Goal: Information Seeking & Learning: Learn about a topic

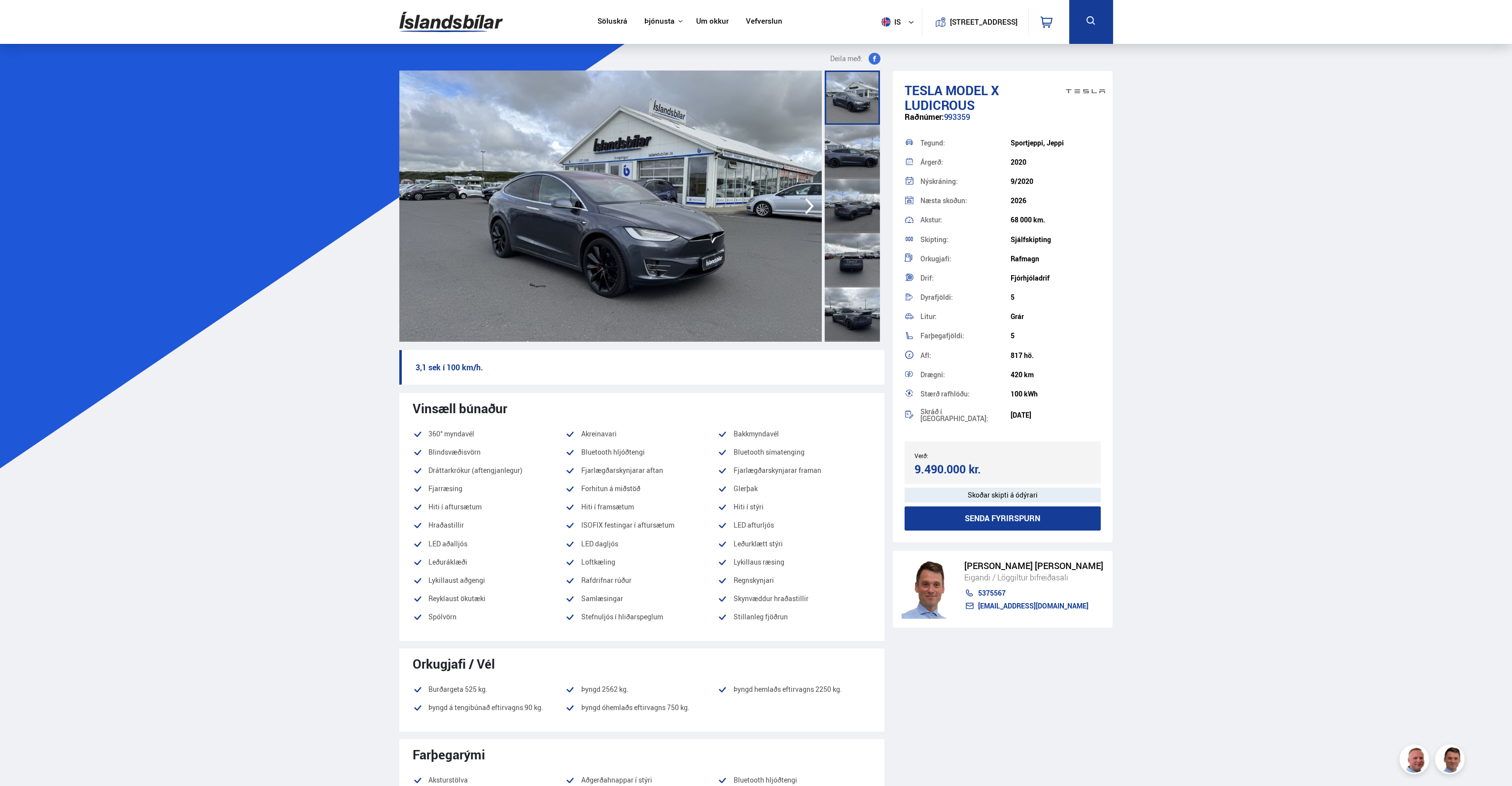
click at [754, 146] on img at bounding box center [610, 206] width 422 height 271
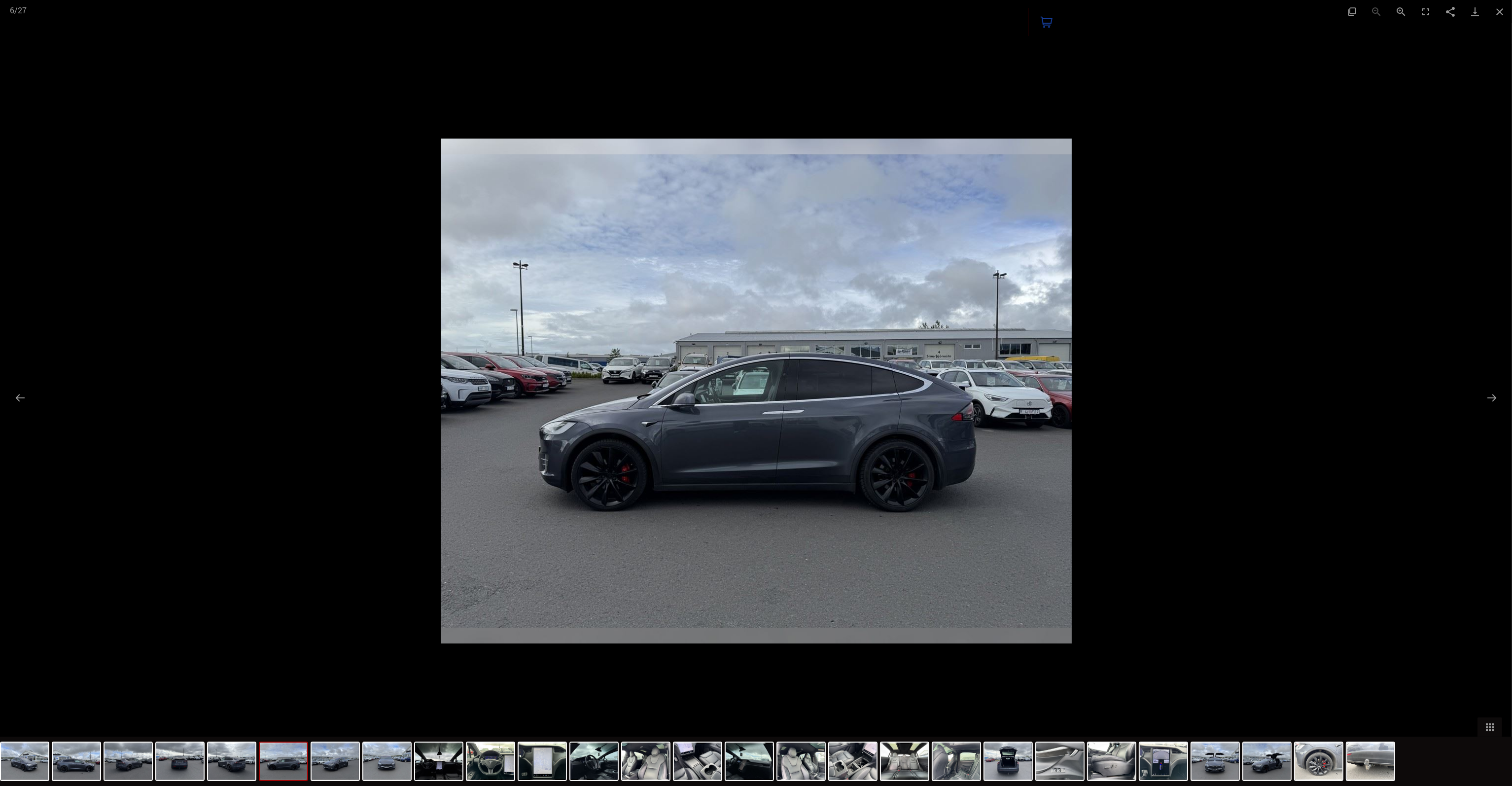
click at [286, 648] on img at bounding box center [284, 761] width 48 height 38
click at [379, 648] on img at bounding box center [388, 761] width 48 height 38
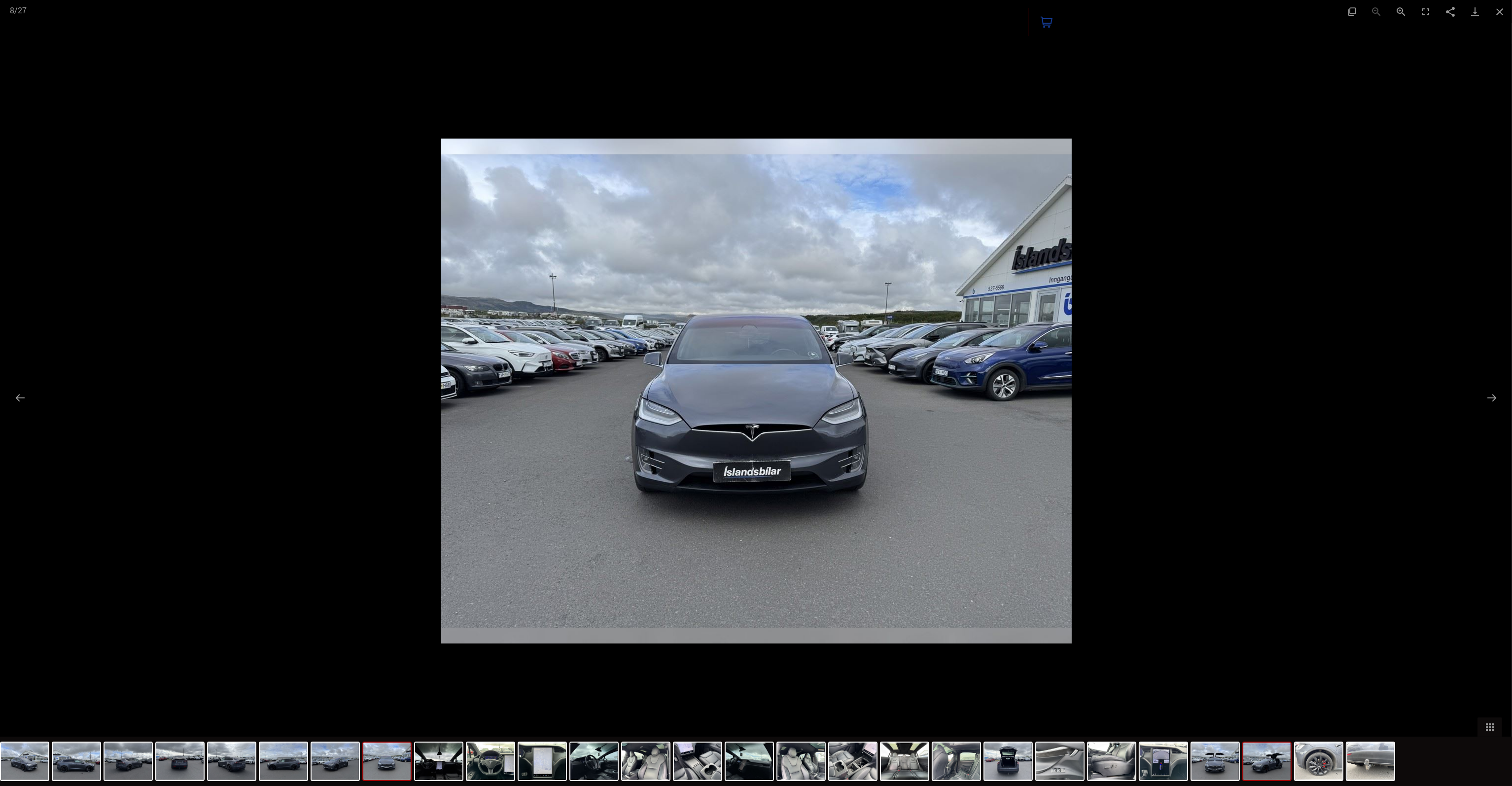
click at [932, 648] on img at bounding box center [1268, 761] width 48 height 38
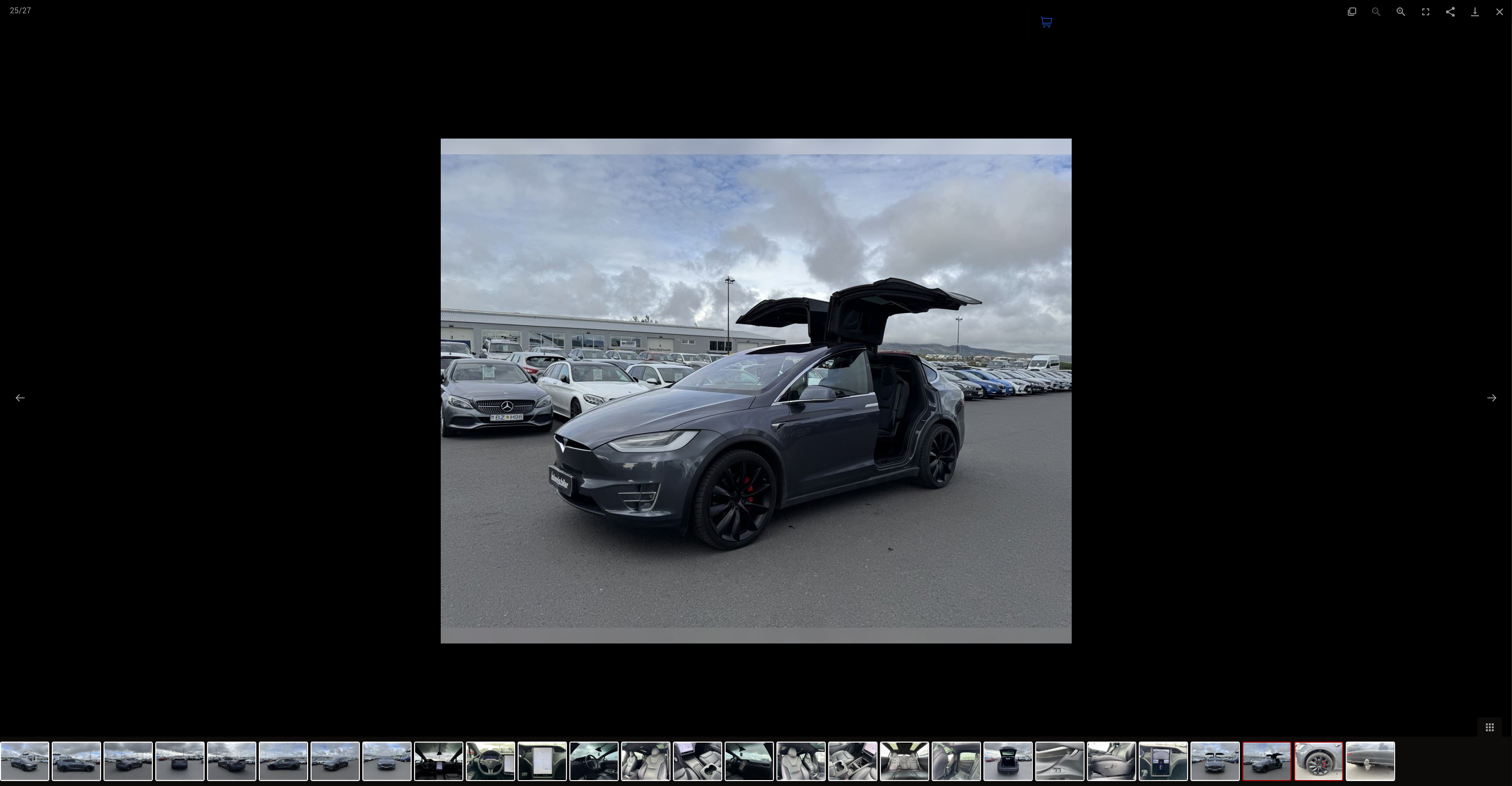
click at [932, 648] on img at bounding box center [1319, 761] width 48 height 38
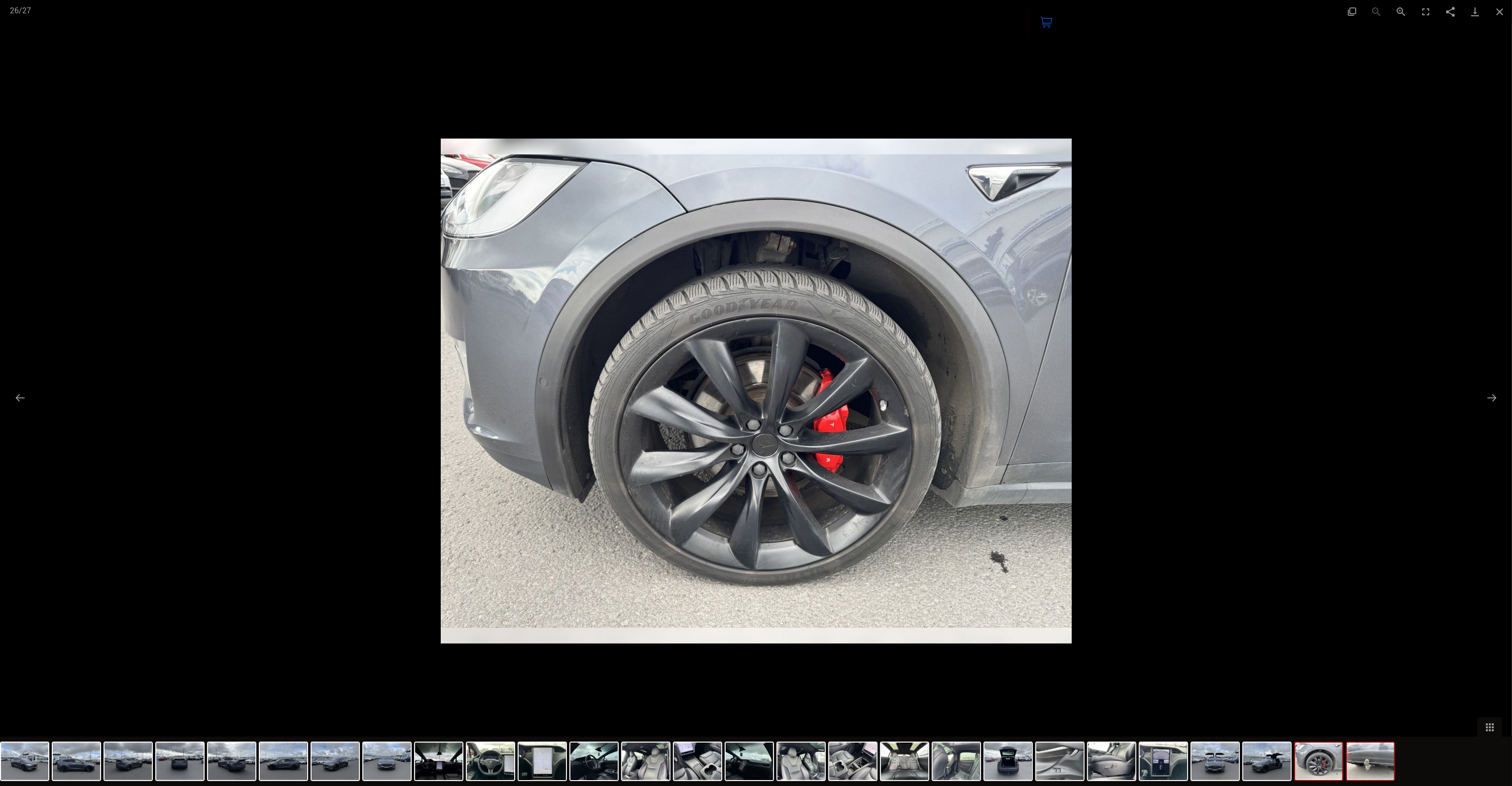
click at [932, 648] on img at bounding box center [1371, 761] width 48 height 38
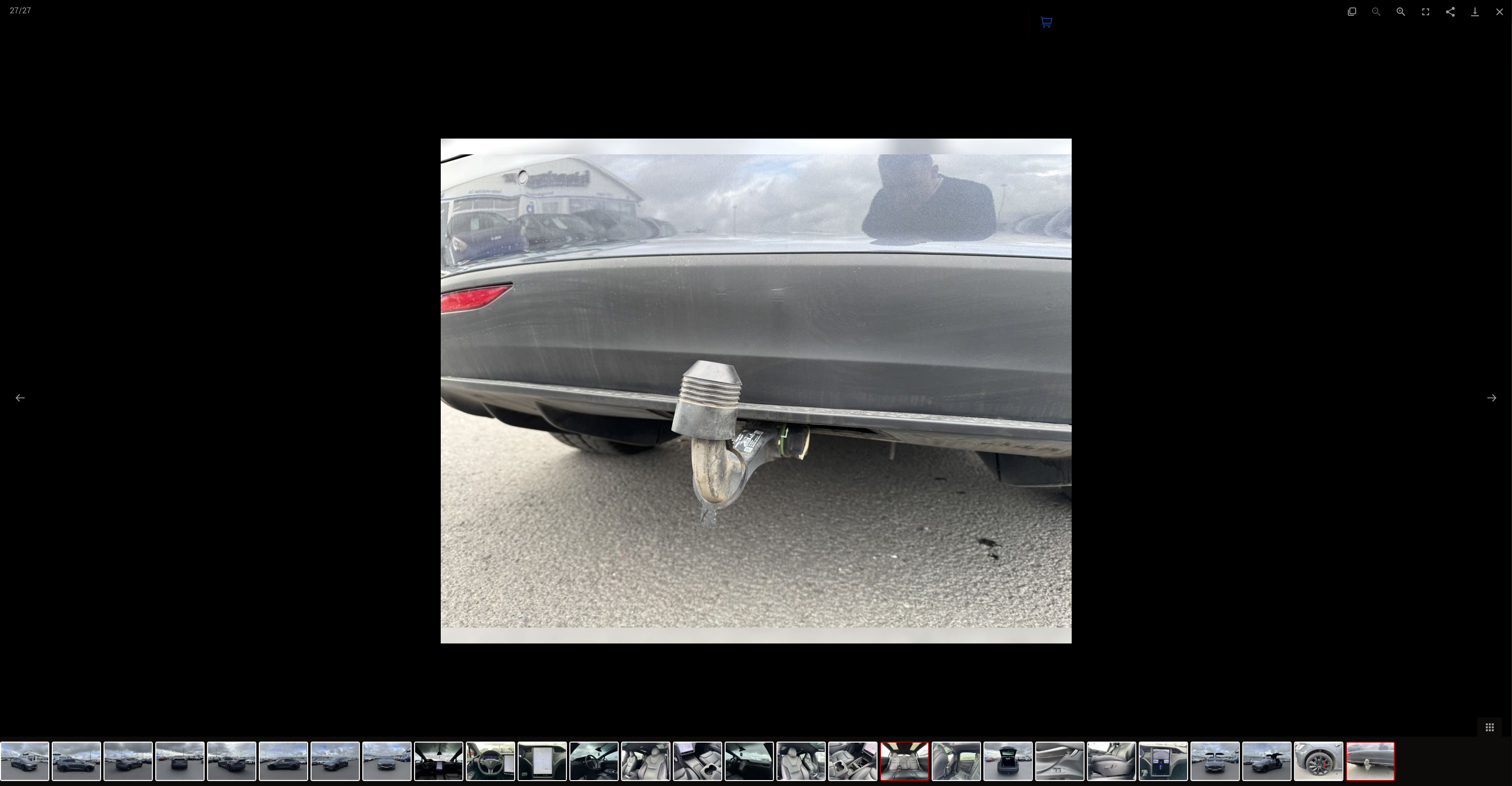
click at [905, 648] on img at bounding box center [905, 761] width 48 height 38
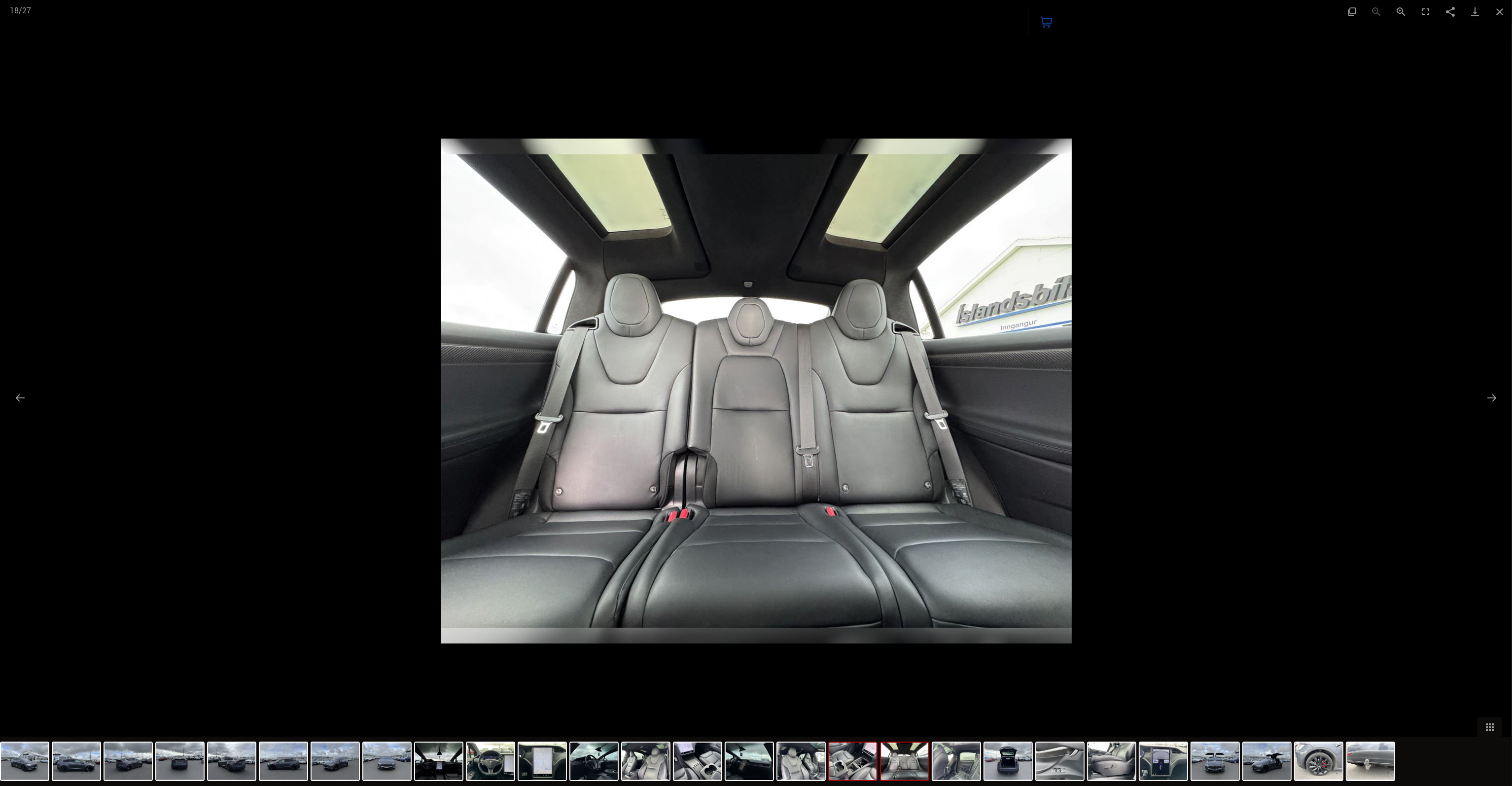
click at [853, 648] on img at bounding box center [854, 761] width 48 height 38
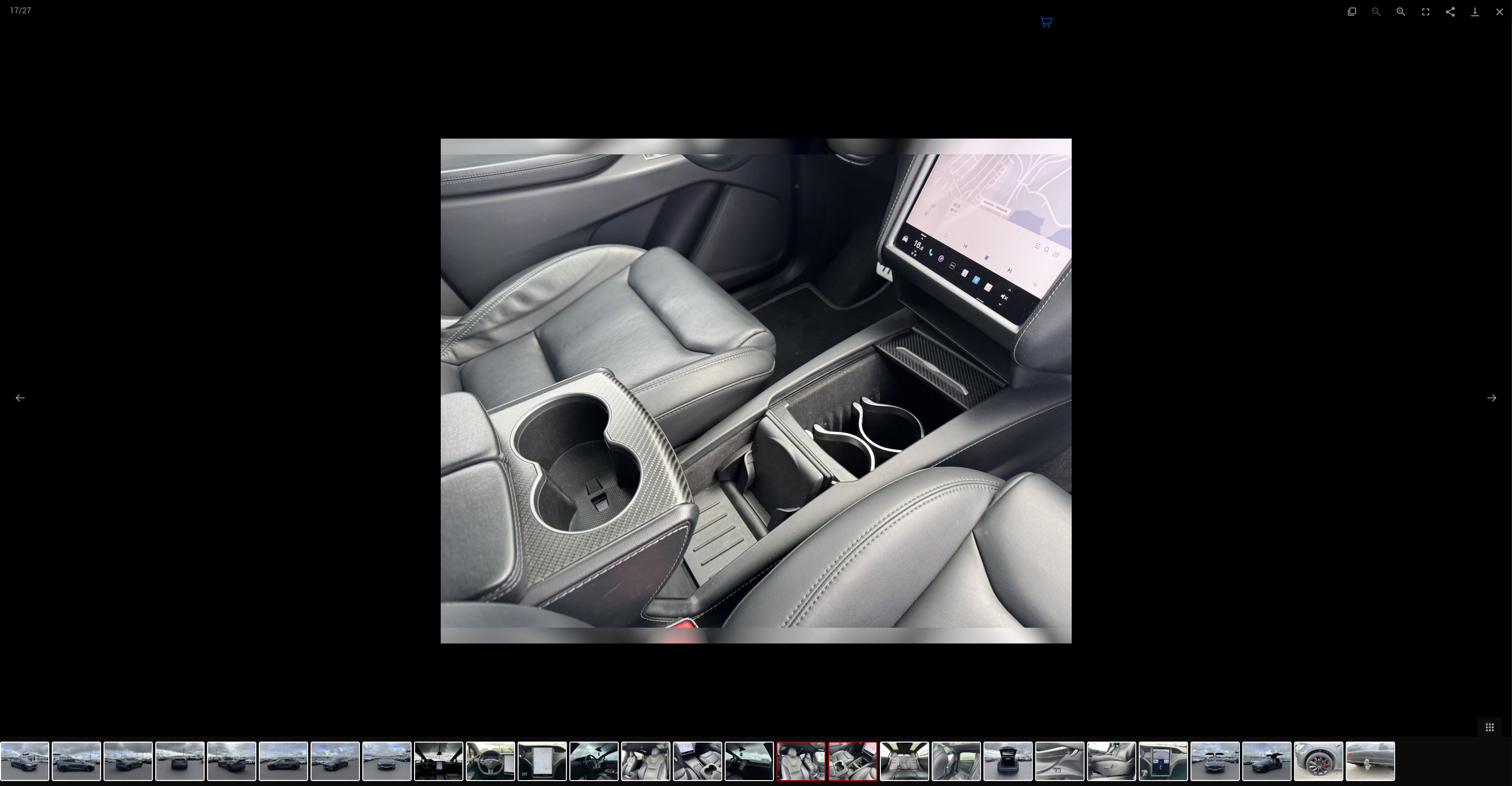
click at [805, 648] on img at bounding box center [802, 761] width 48 height 38
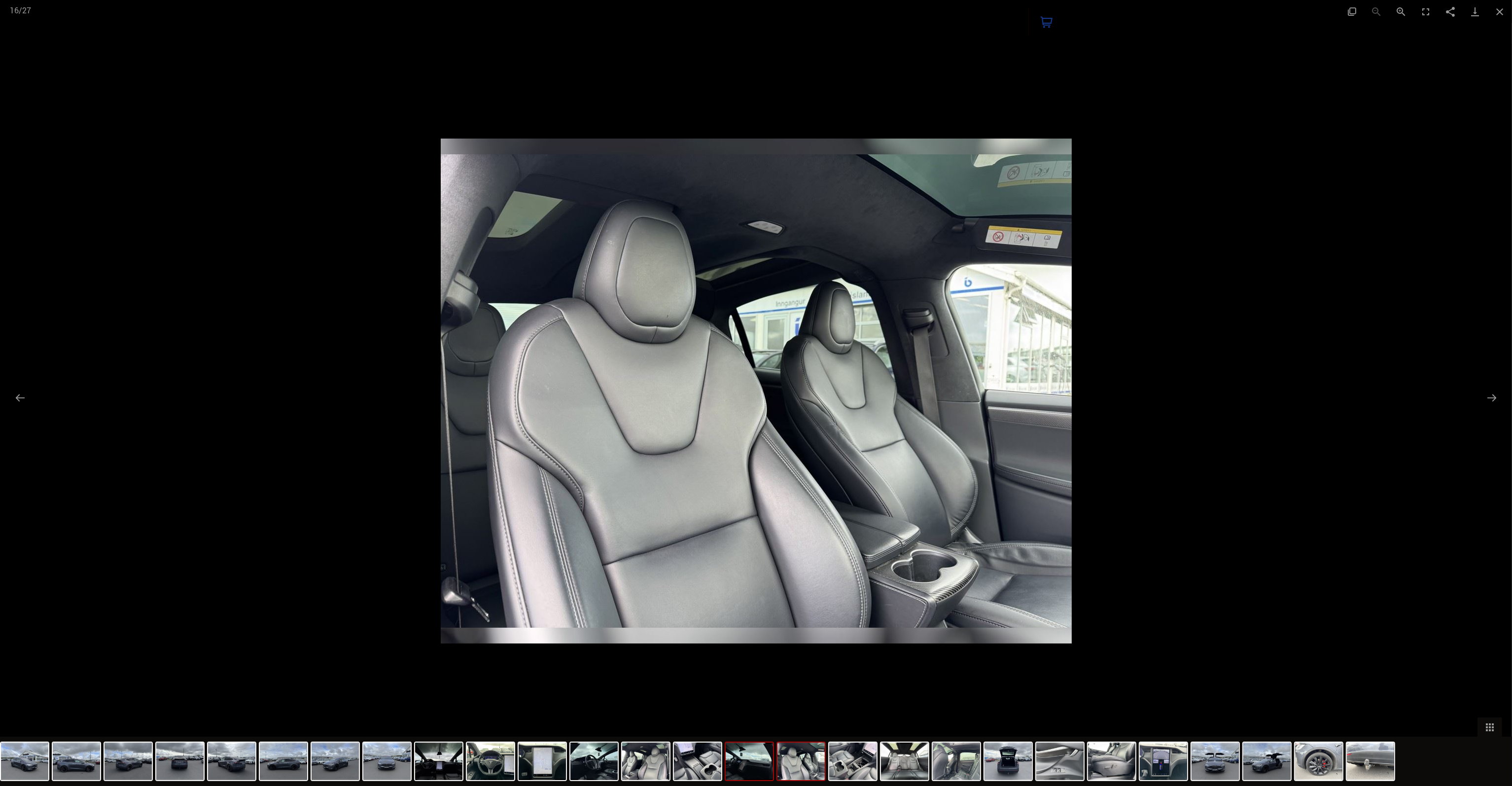
click at [747, 648] on img at bounding box center [750, 761] width 48 height 38
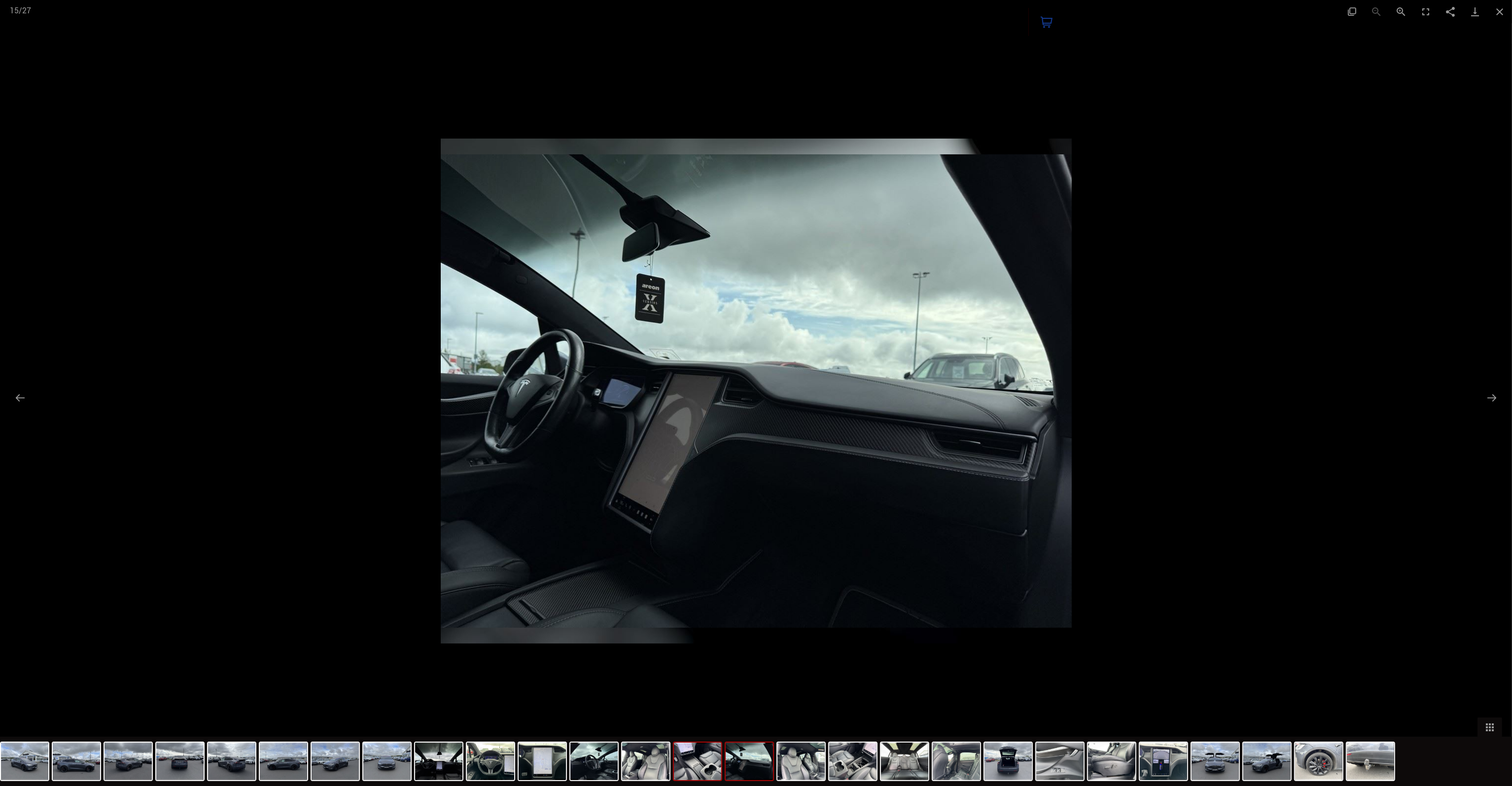
click at [703, 648] on img at bounding box center [698, 761] width 48 height 38
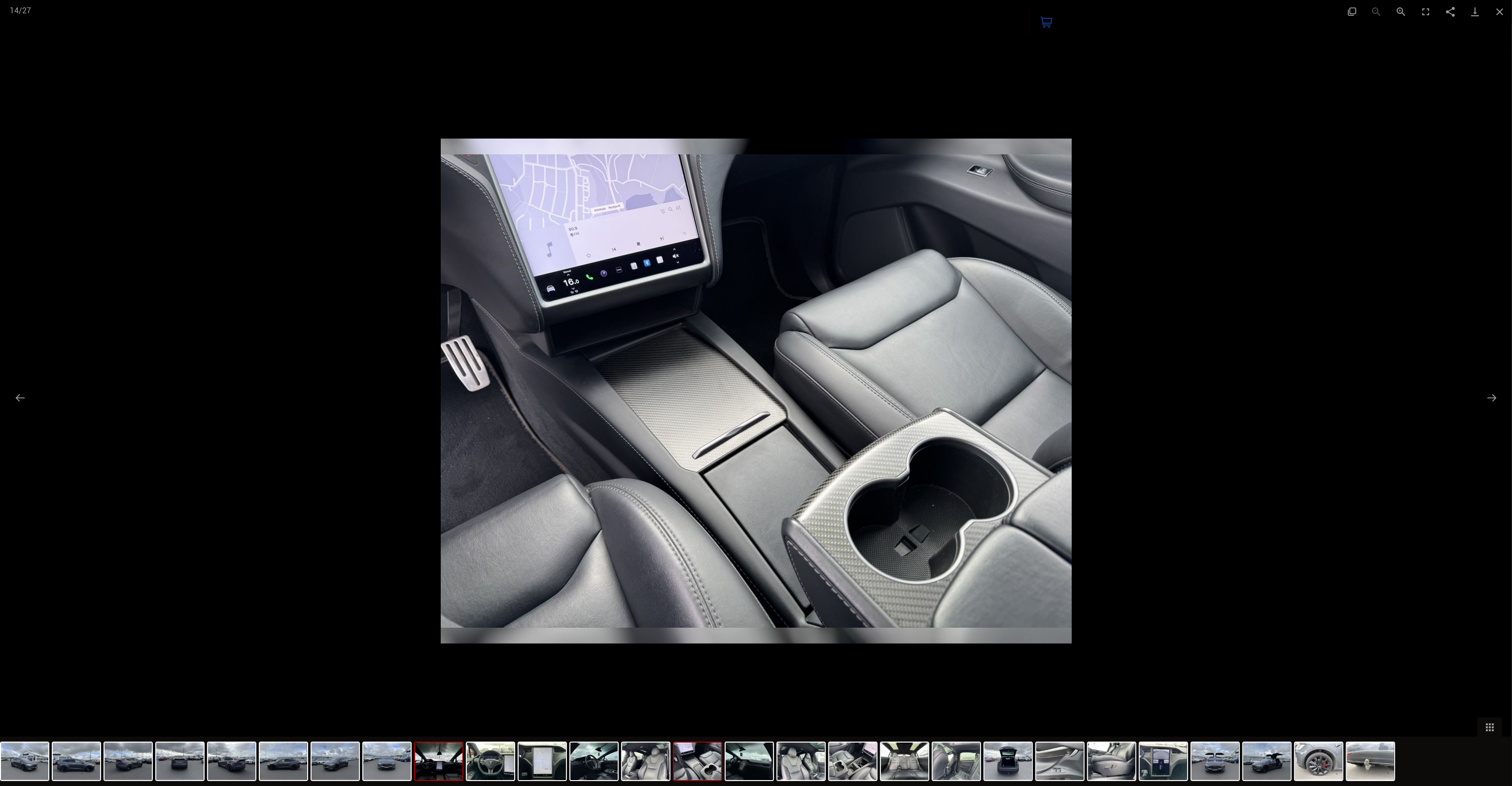
click at [454, 648] on img at bounding box center [439, 761] width 48 height 38
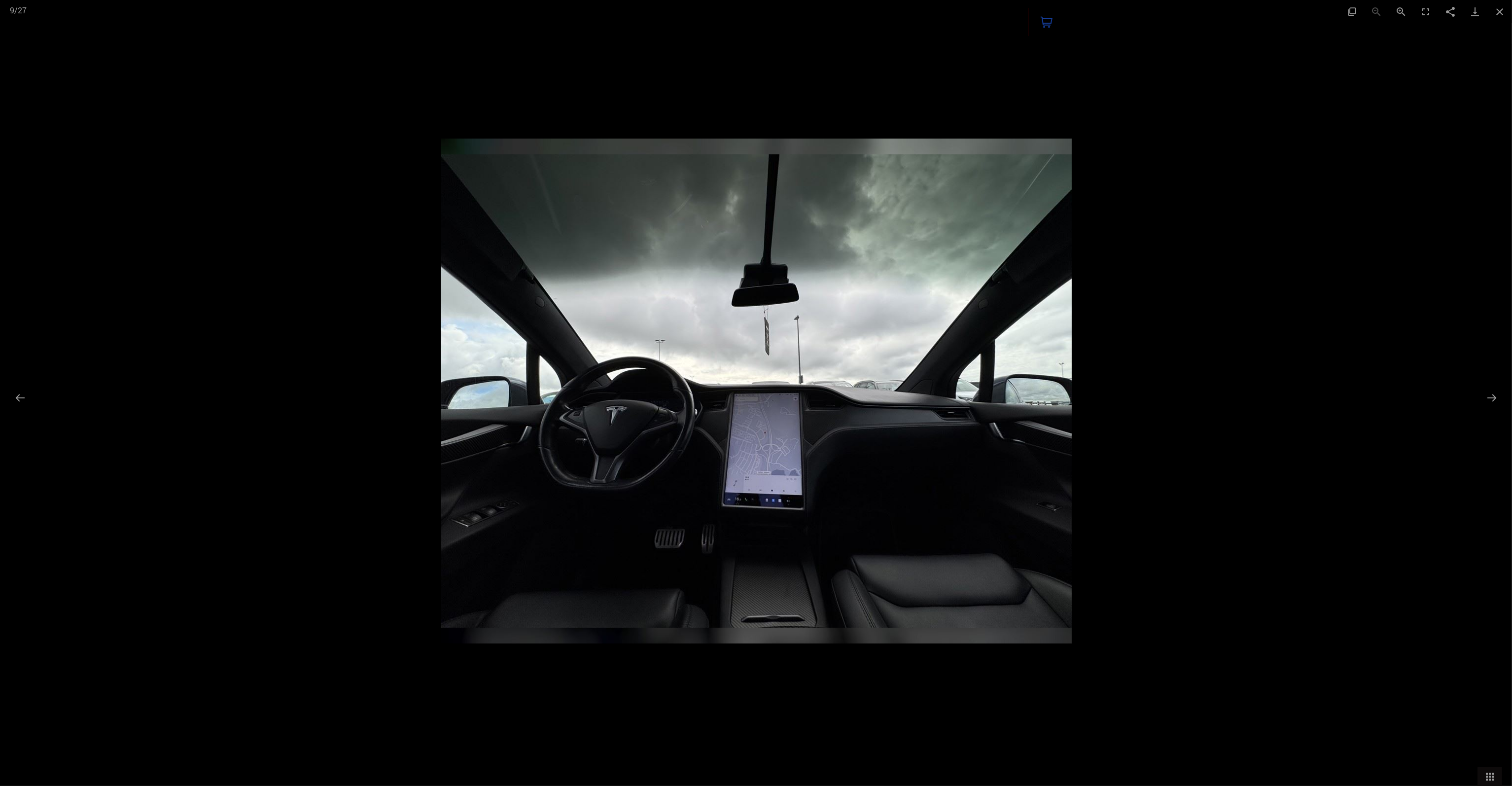
click at [932, 151] on div at bounding box center [756, 393] width 1512 height 786
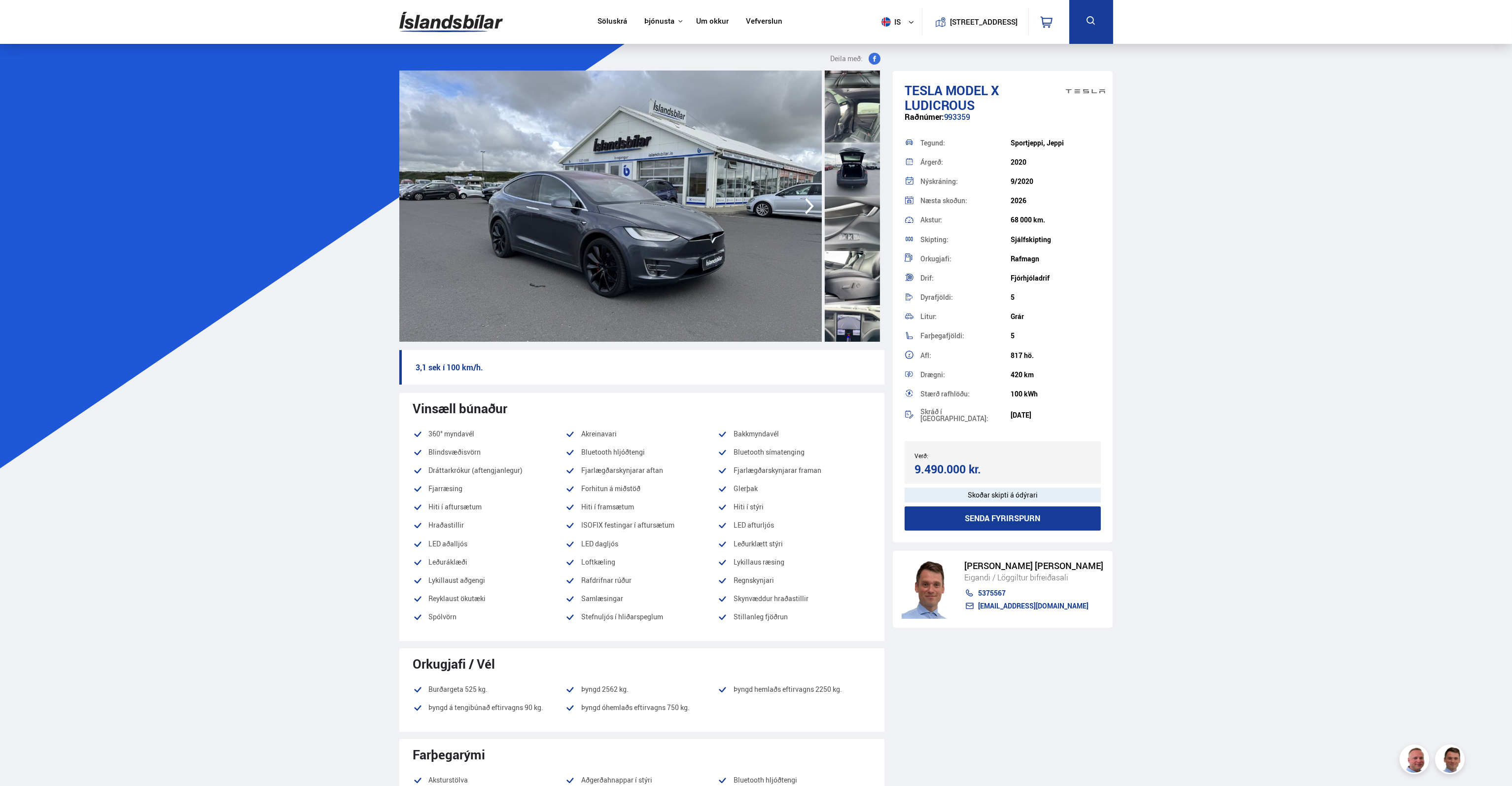
scroll to position [937, 0]
click at [848, 192] on div at bounding box center [852, 191] width 55 height 54
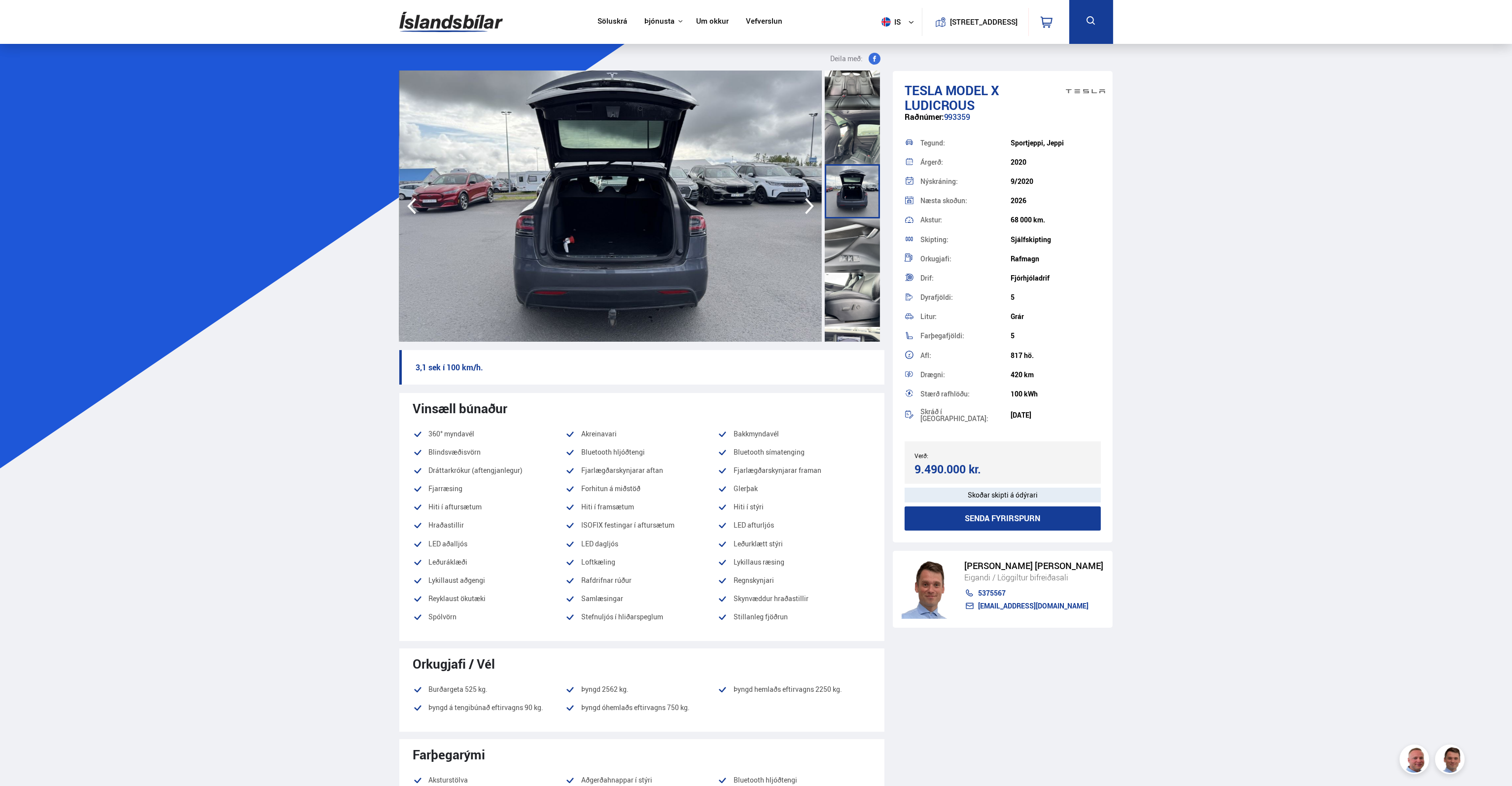
click at [634, 232] on img at bounding box center [610, 206] width 422 height 271
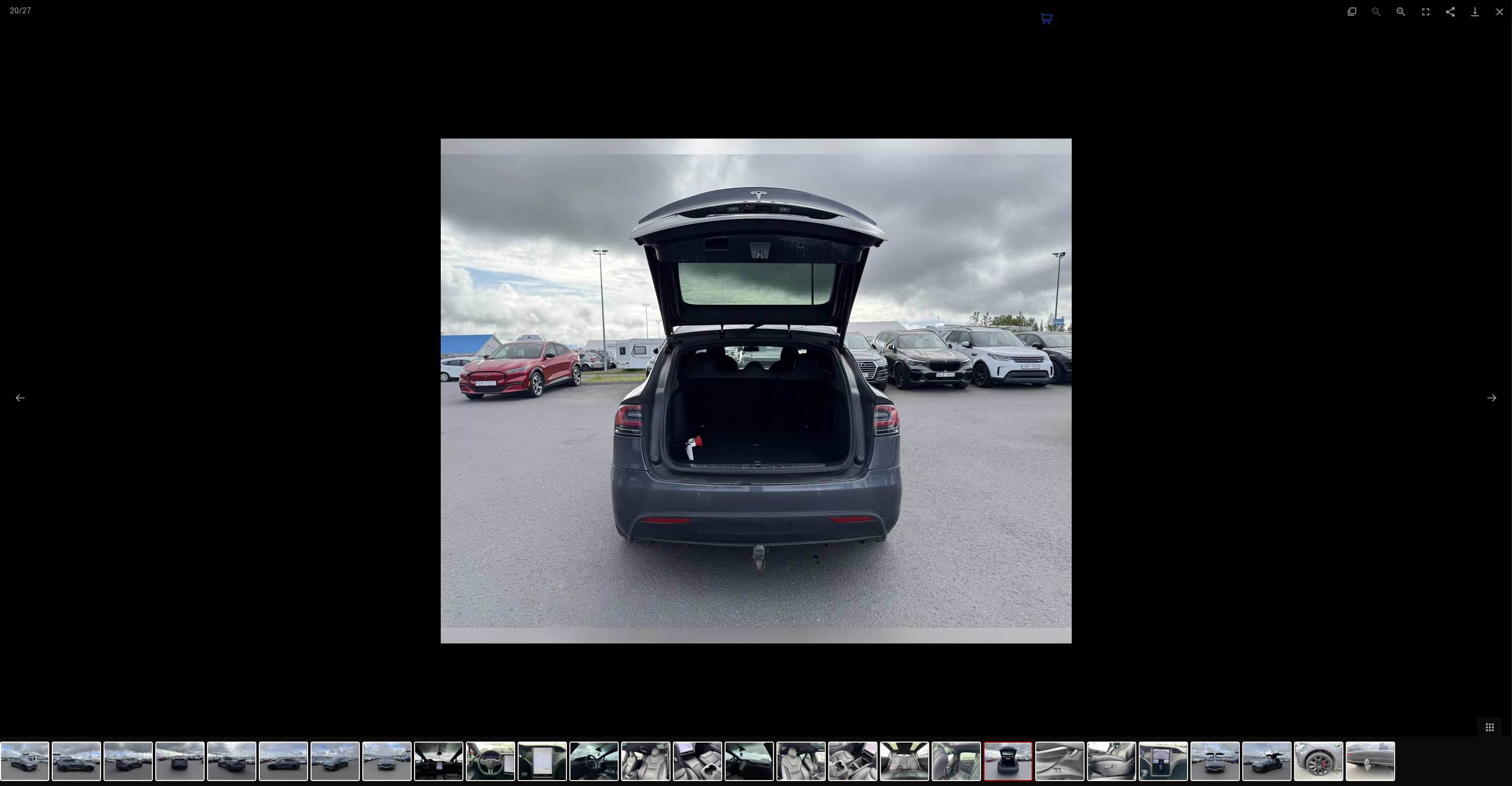
scroll to position [49, 0]
